Goal: Task Accomplishment & Management: Manage account settings

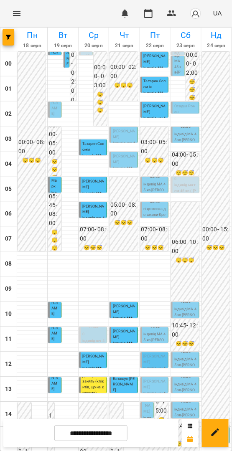
click at [153, 185] on p "індивід МА 45 [PERSON_NAME]" at bounding box center [155, 190] width 23 height 17
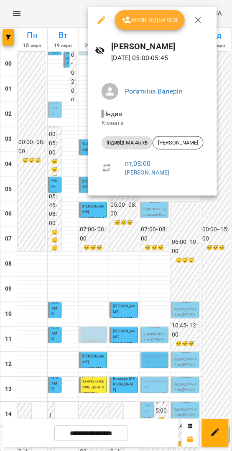
click at [154, 23] on span "Урок відбувся" at bounding box center [150, 20] width 57 height 10
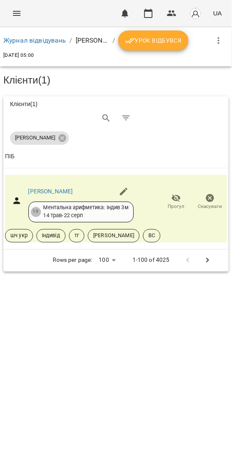
click at [157, 38] on span "Урок відбувся" at bounding box center [153, 41] width 57 height 10
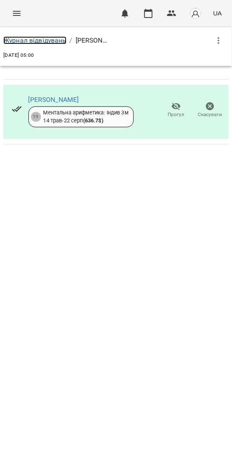
click at [55, 41] on link "Журнал відвідувань" at bounding box center [34, 40] width 63 height 8
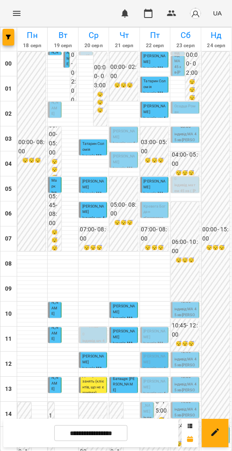
click at [152, 185] on p "[PERSON_NAME]" at bounding box center [155, 184] width 23 height 11
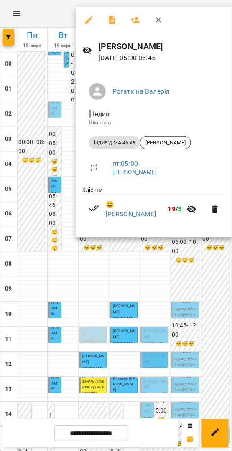
click at [150, 258] on div at bounding box center [116, 225] width 232 height 451
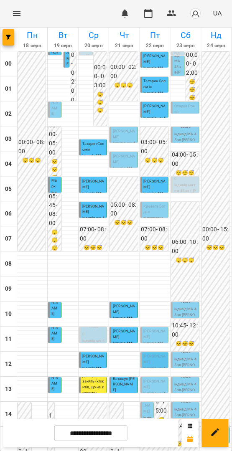
click at [157, 145] on h6 "03:00 - 05:00" at bounding box center [154, 147] width 26 height 18
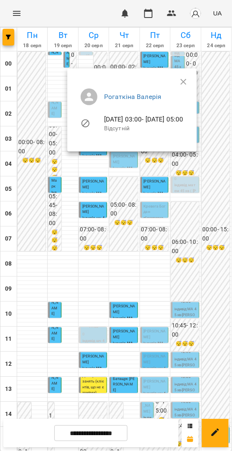
click at [173, 227] on div at bounding box center [116, 225] width 232 height 451
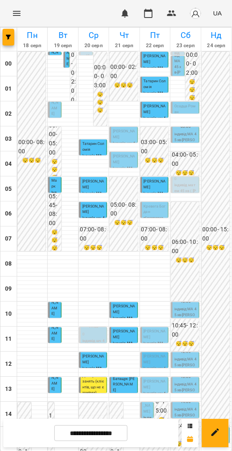
click at [145, 188] on span "[PERSON_NAME]" at bounding box center [155, 184] width 22 height 10
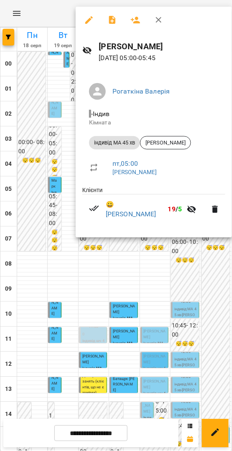
click at [186, 256] on div at bounding box center [116, 225] width 232 height 451
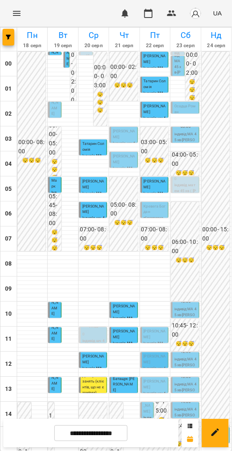
click at [146, 182] on span "[PERSON_NAME]" at bounding box center [155, 184] width 22 height 10
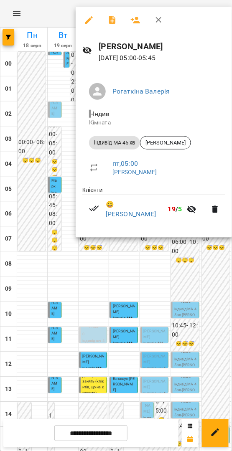
click at [186, 257] on div at bounding box center [116, 225] width 232 height 451
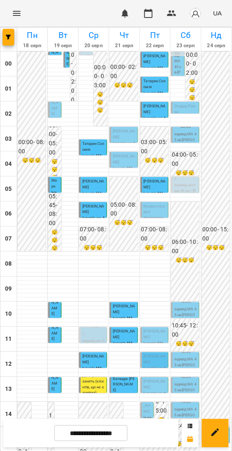
click at [155, 207] on span "Кревега Богдан" at bounding box center [155, 209] width 22 height 10
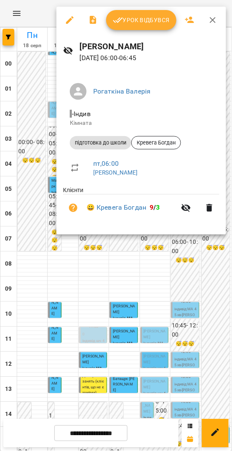
click at [178, 251] on div at bounding box center [116, 225] width 232 height 451
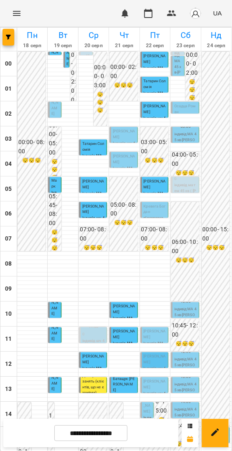
click at [155, 211] on p "Кревега Богдан" at bounding box center [155, 209] width 23 height 11
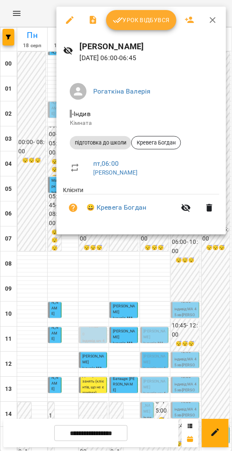
click at [155, 211] on span "😀 Кревега [PERSON_NAME]" at bounding box center [130, 208] width 89 height 10
click at [135, 17] on span "Урок відбувся" at bounding box center [141, 20] width 57 height 10
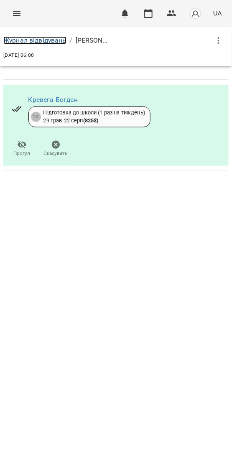
click at [50, 42] on link "Журнал відвідувань" at bounding box center [34, 40] width 63 height 8
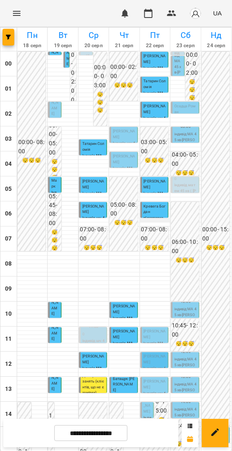
scroll to position [239, 0]
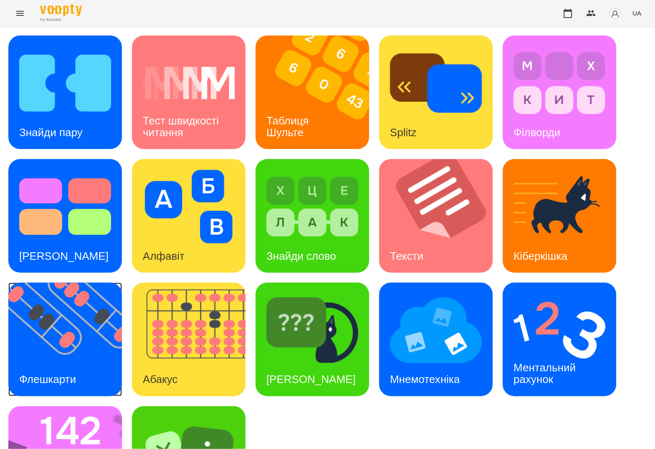
click at [56, 297] on img at bounding box center [70, 340] width 124 height 114
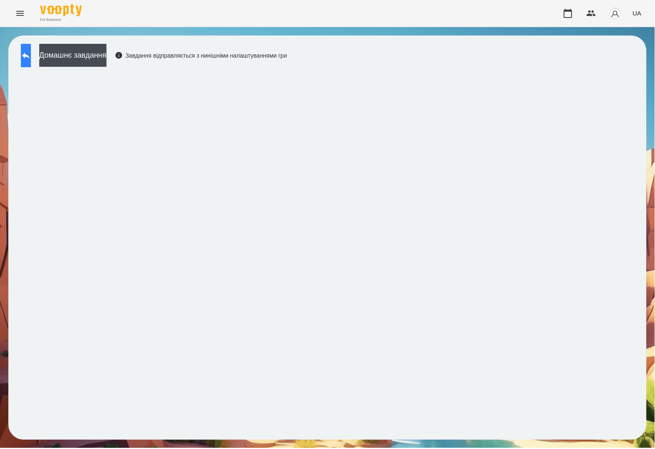
click at [31, 60] on button at bounding box center [26, 55] width 10 height 23
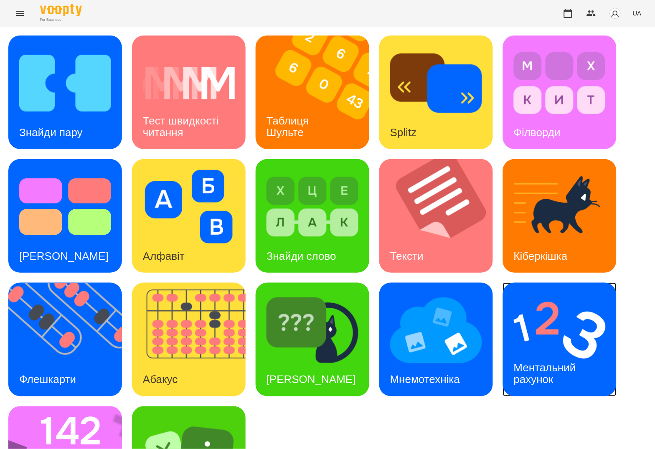
click at [540, 375] on h3 "Ментальний рахунок" at bounding box center [546, 374] width 65 height 24
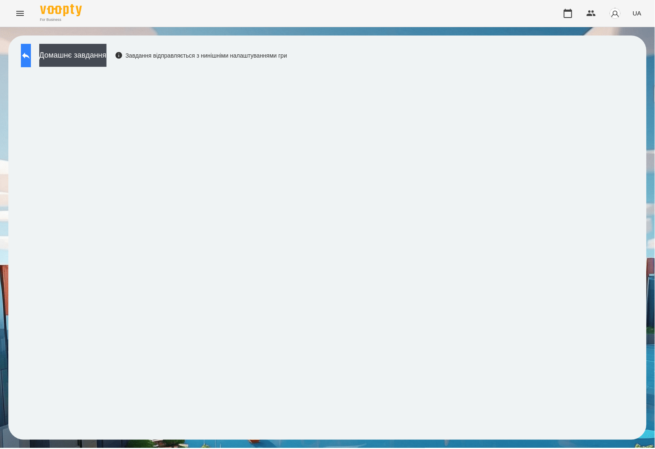
click at [30, 58] on icon at bounding box center [26, 56] width 8 height 6
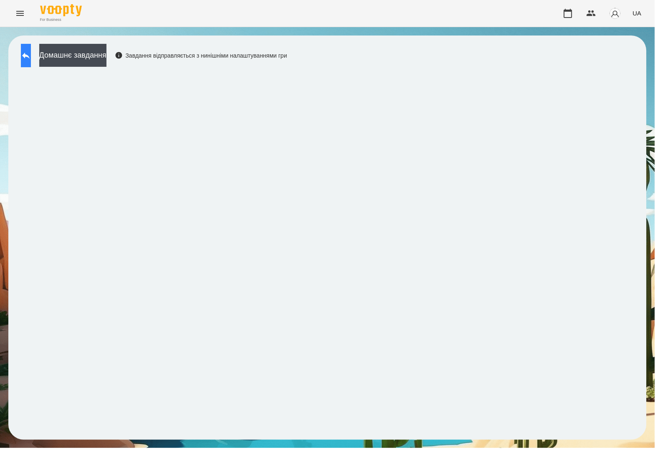
click at [29, 58] on icon at bounding box center [26, 56] width 10 height 10
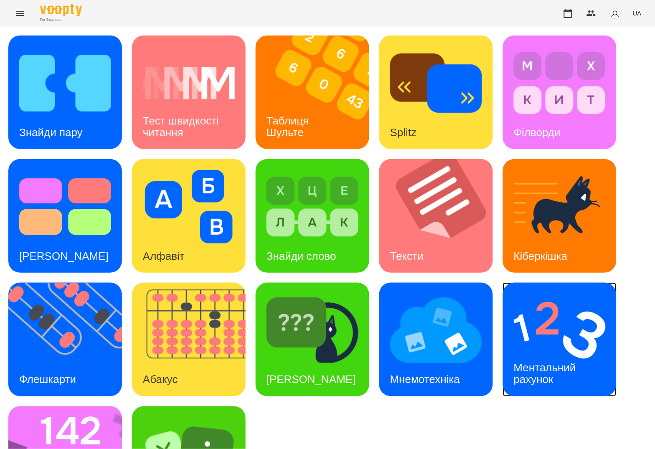
click at [559, 367] on h3 "Ментальний рахунок" at bounding box center [546, 374] width 65 height 24
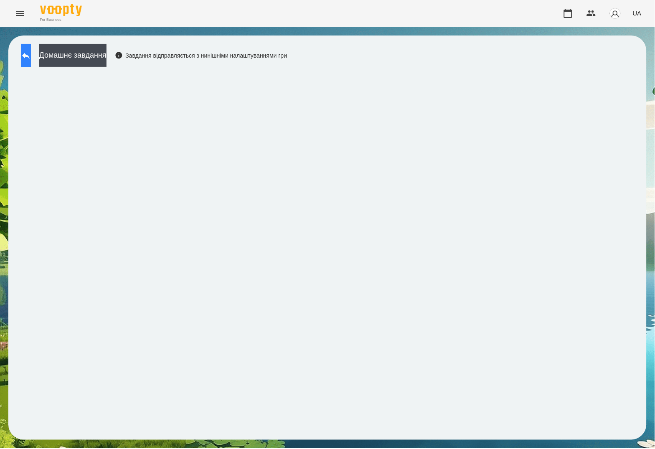
click at [30, 57] on icon at bounding box center [26, 56] width 8 height 6
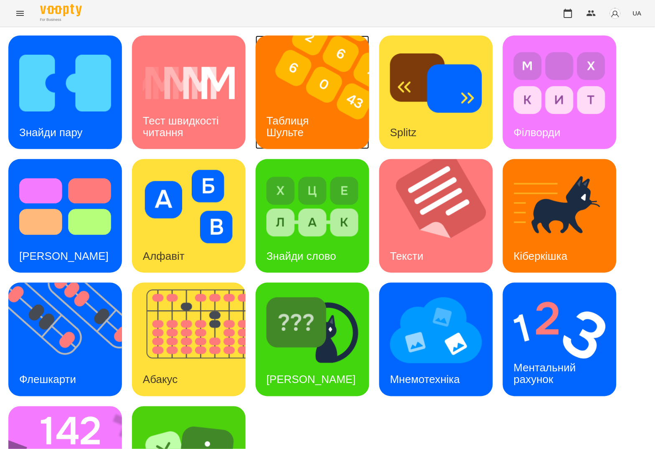
click at [321, 117] on div "Таблиця Шульте" at bounding box center [289, 126] width 67 height 45
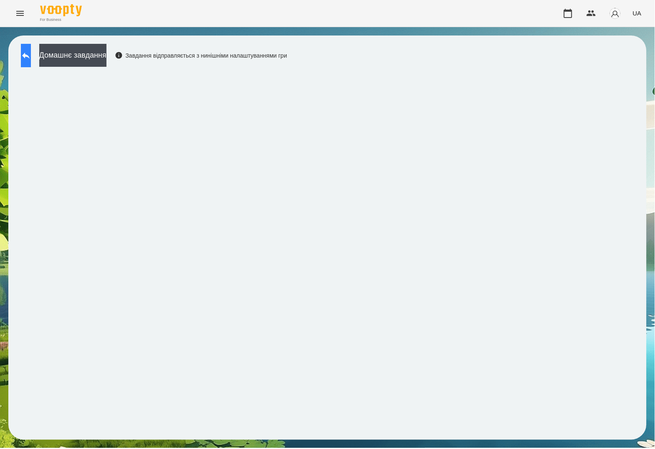
click at [31, 60] on icon at bounding box center [26, 56] width 10 height 10
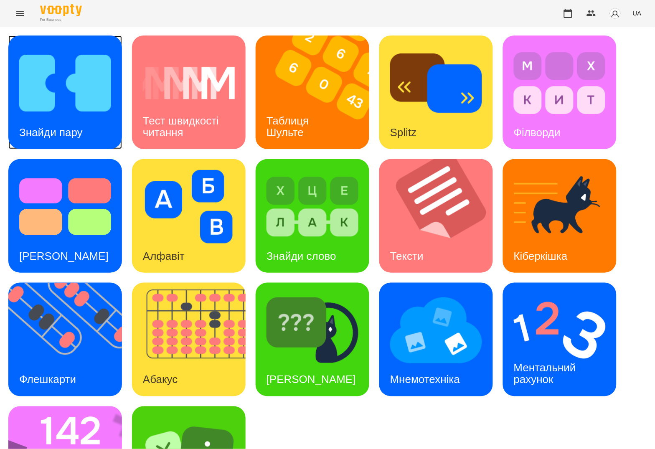
click at [49, 81] on img at bounding box center [65, 83] width 92 height 74
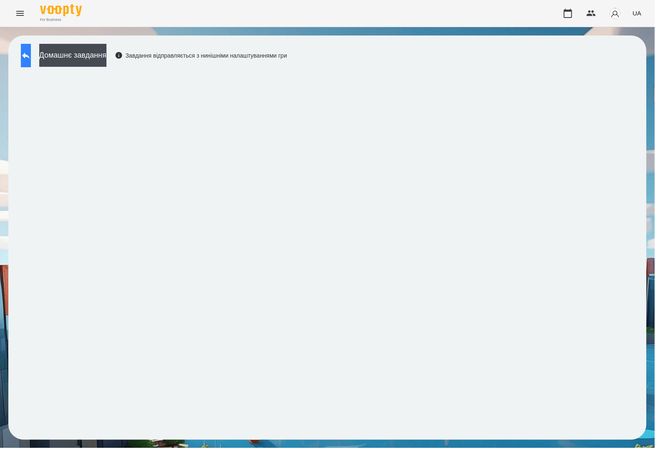
click at [30, 55] on icon at bounding box center [26, 56] width 8 height 6
